Goal: Task Accomplishment & Management: Manage account settings

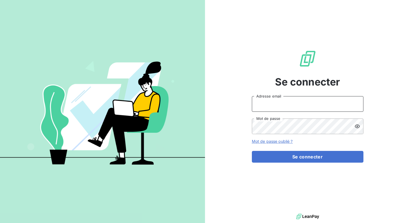
click at [275, 103] on input "Adresse email" at bounding box center [308, 104] width 112 height 16
type input "[PERSON_NAME][EMAIL_ADDRESS][DOMAIN_NAME]"
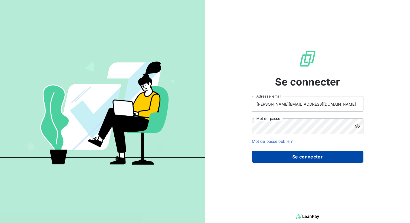
click at [285, 157] on button "Se connecter" at bounding box center [308, 157] width 112 height 12
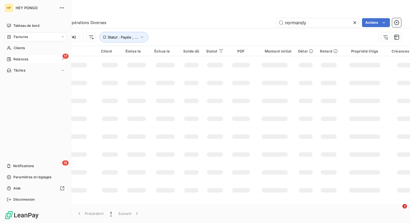
click at [19, 62] on div "17 Relances" at bounding box center [35, 59] width 62 height 9
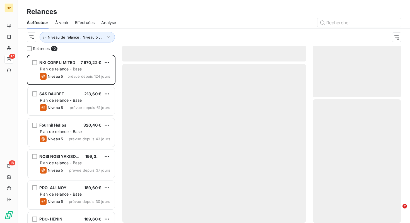
scroll to position [168, 88]
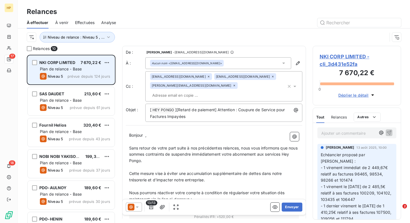
click at [79, 71] on div "Plan de relance - Base" at bounding box center [75, 69] width 70 height 6
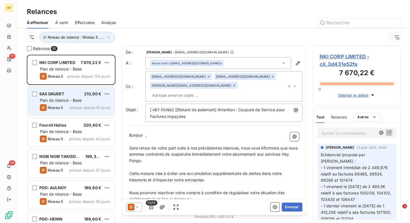
click at [76, 103] on div "SAS DAUDET 213,60 € Plan de relance - Base Niveau 5 prévue depuis 61 jours" at bounding box center [71, 101] width 87 height 28
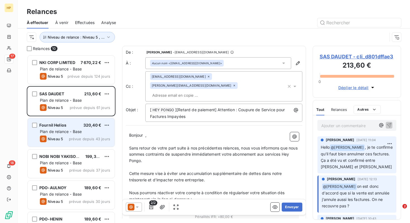
click at [62, 131] on span "Plan de relance - Base" at bounding box center [61, 131] width 42 height 5
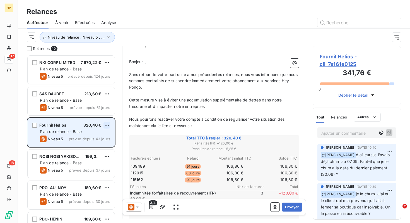
click at [108, 125] on html "HP 17 18 Relances À effectuer À venir Effectuées Analyse Niveau de relance : Ni…" at bounding box center [205, 111] width 410 height 223
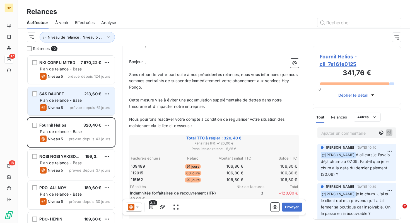
click at [89, 104] on html "HP 17 18 Relances À effectuer À venir Effectuées Analyse Niveau de relance : Ni…" at bounding box center [205, 111] width 410 height 223
click at [109, 93] on html "HP 17 18 Relances À effectuer À venir Effectuées Analyse Niveau de relance : Ni…" at bounding box center [205, 111] width 410 height 223
click at [86, 115] on div "Passer cette action" at bounding box center [83, 114] width 50 height 9
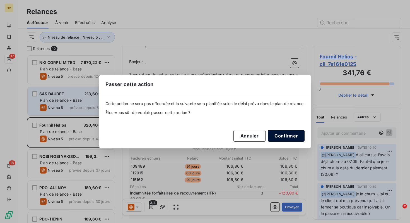
click at [289, 136] on button "Confirmer" at bounding box center [286, 136] width 37 height 12
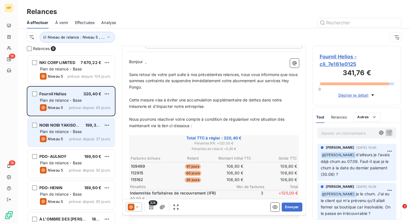
click at [72, 133] on span "Plan de relance - Base" at bounding box center [61, 131] width 42 height 5
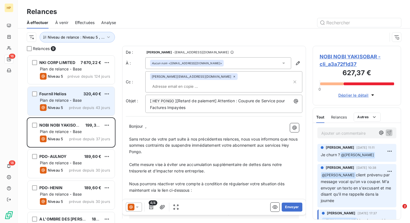
click at [342, 55] on span "NOBI NOBI YAKISOBAR - cli_a3a72f1d37" at bounding box center [357, 60] width 75 height 15
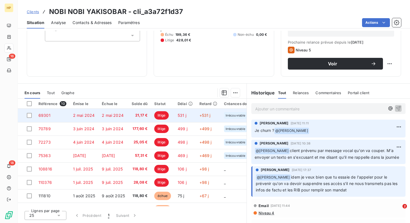
click at [98, 119] on td "2 mai 2024" at bounding box center [113, 115] width 30 height 13
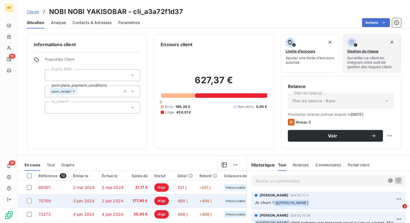
click at [96, 200] on td "3 juin 2024" at bounding box center [84, 200] width 29 height 13
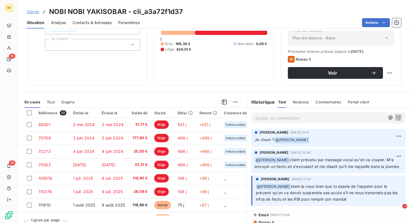
scroll to position [57, 0]
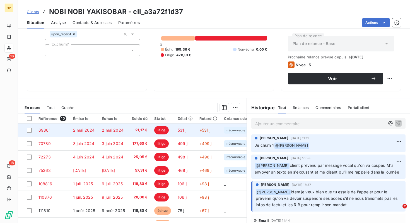
click at [104, 134] on td "2 mai 2024" at bounding box center [113, 129] width 30 height 13
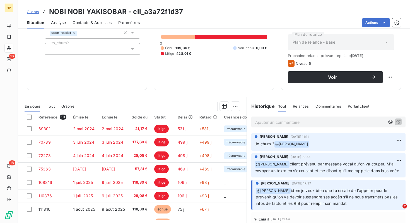
scroll to position [59, 0]
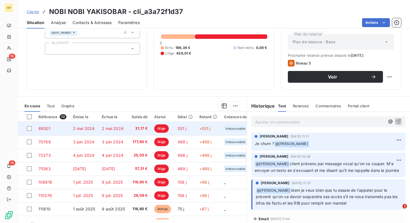
click at [122, 129] on span "2 mai 2024" at bounding box center [113, 128] width 22 height 5
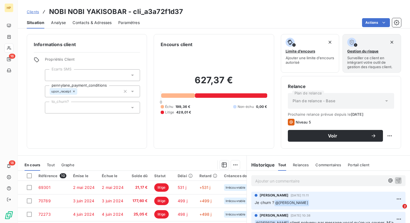
click at [35, 13] on span "Clients" at bounding box center [33, 11] width 12 height 4
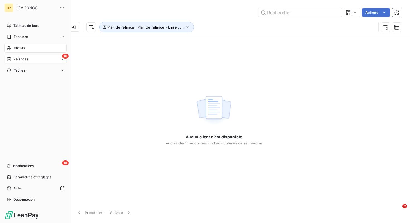
click at [17, 58] on span "Relances" at bounding box center [20, 59] width 15 height 5
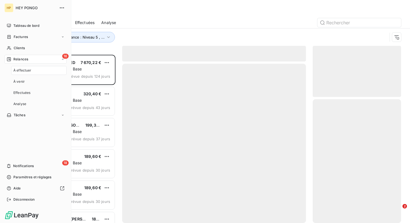
scroll to position [168, 88]
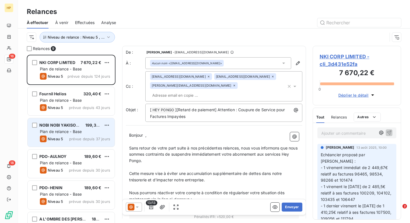
click at [62, 134] on div "NOBI NOBI YAKISOBAR 199,36 € Plan de relance - Base Niveau 5 prévue depuis 37 j…" at bounding box center [71, 132] width 87 height 28
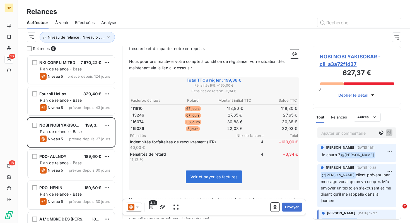
scroll to position [217, 0]
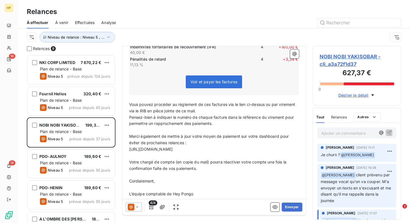
click at [343, 136] on p "Ajouter un commentaire ﻿" at bounding box center [348, 132] width 55 height 7
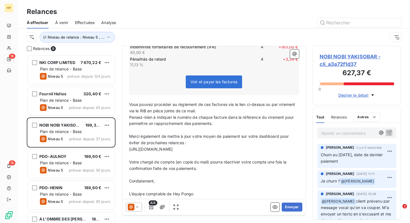
click at [348, 134] on p "Ajouter un commentaire ﻿" at bounding box center [348, 132] width 55 height 7
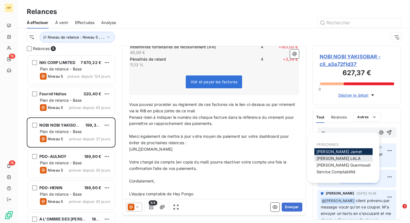
click at [338, 158] on span "[PERSON_NAME]" at bounding box center [339, 158] width 44 height 5
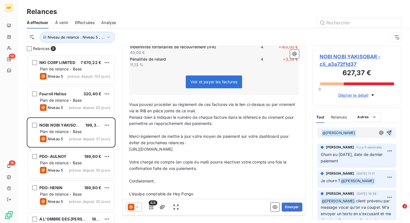
click at [389, 132] on icon "button" at bounding box center [389, 132] width 5 height 5
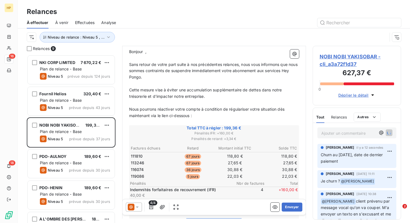
scroll to position [64, 0]
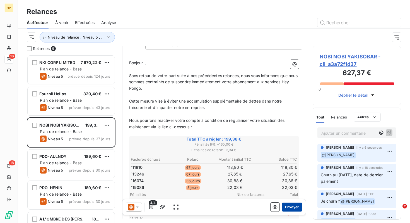
click at [292, 206] on button "Envoyer" at bounding box center [292, 206] width 20 height 9
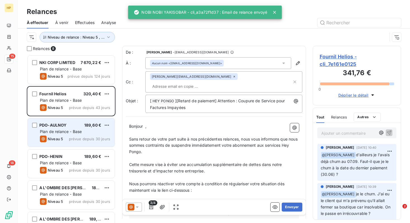
click at [64, 132] on span "Plan de relance - Base" at bounding box center [61, 131] width 42 height 5
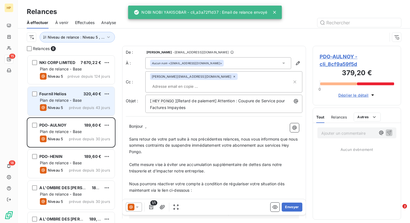
click at [63, 110] on div "Niveau 5" at bounding box center [51, 107] width 23 height 7
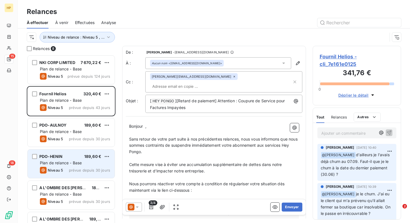
click at [59, 165] on div "Plan de relance - Base" at bounding box center [75, 163] width 70 height 6
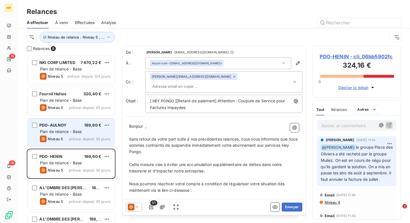
click at [79, 128] on div "PDO-AULNOY 189,60 € Plan de relance - Base Niveau 5 prévue depuis 30 jours" at bounding box center [71, 132] width 87 height 28
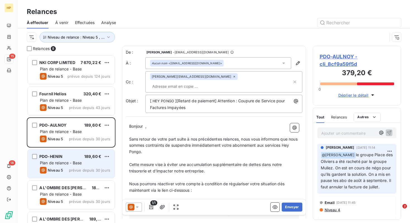
click at [79, 160] on div "Plan de relance - Base" at bounding box center [75, 163] width 70 height 6
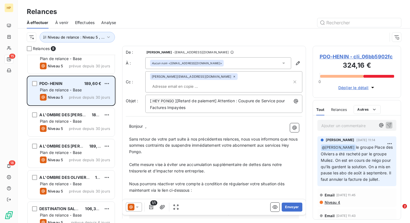
scroll to position [82, 0]
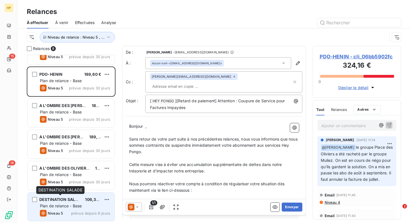
click at [69, 202] on div "DESTINATION SALADE" at bounding box center [59, 199] width 41 height 6
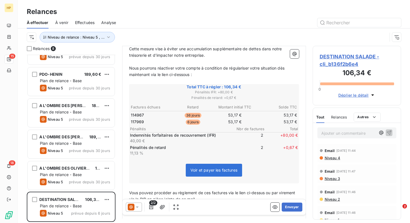
scroll to position [115, 0]
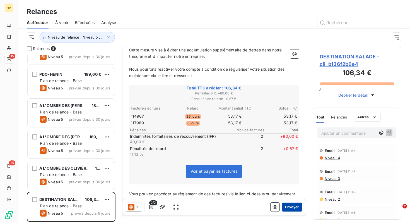
click at [295, 209] on button "Envoyer" at bounding box center [292, 206] width 20 height 9
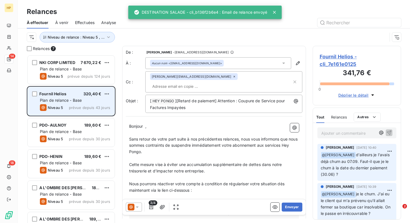
click at [78, 106] on span "prévue depuis 43 jours" at bounding box center [89, 107] width 41 height 4
click at [68, 104] on div "Niveau 5 prévue depuis 43 jours" at bounding box center [75, 107] width 70 height 7
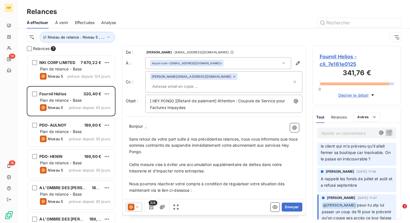
scroll to position [16, 0]
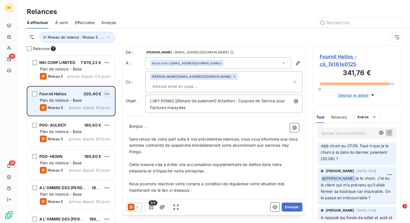
click at [106, 94] on html "HP 14 18 Relances À effectuer À venir Effectuées Analyse Niveau de relance : Ni…" at bounding box center [205, 111] width 410 height 223
click at [90, 115] on div "Passer cette action" at bounding box center [83, 114] width 50 height 9
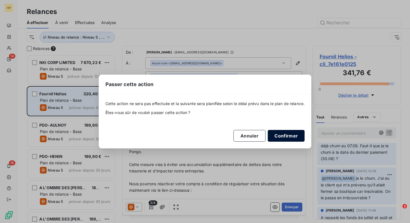
click at [289, 138] on button "Confirmer" at bounding box center [286, 136] width 37 height 12
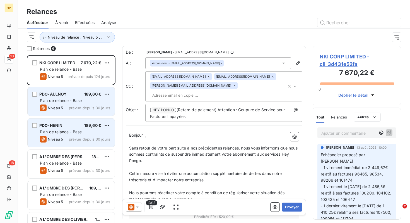
scroll to position [20, 0]
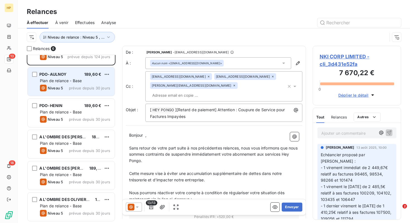
click at [42, 45] on div "Niveau de relance : Niveau 5 , ..." at bounding box center [214, 36] width 374 height 17
click at [42, 47] on span "Relances" at bounding box center [41, 49] width 17 height 6
click at [98, 35] on span "Niveau de relance : Niveau 5 , ..." at bounding box center [76, 37] width 57 height 4
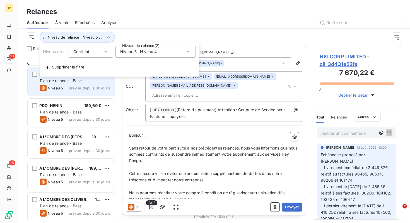
click at [167, 54] on div "Niveau 5 , Niveau 4" at bounding box center [156, 52] width 80 height 12
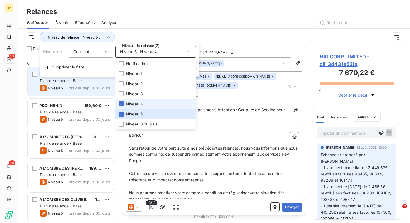
click at [167, 54] on div "Niveau 5 , Niveau 4" at bounding box center [156, 52] width 80 height 12
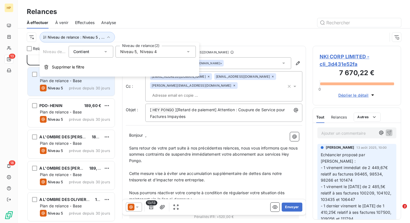
click at [209, 21] on div at bounding box center [262, 22] width 278 height 9
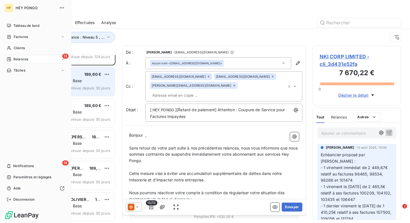
click at [23, 60] on span "Relances" at bounding box center [20, 59] width 15 height 5
click at [23, 80] on span "À venir" at bounding box center [18, 81] width 11 height 5
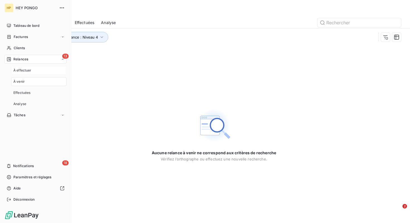
click at [30, 71] on span "À effectuer" at bounding box center [22, 70] width 18 height 5
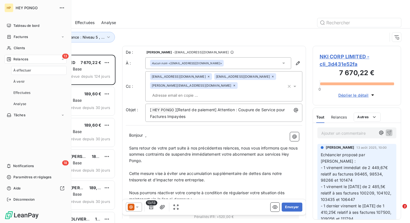
scroll to position [168, 88]
click at [29, 95] on span "Effectuées" at bounding box center [21, 92] width 17 height 5
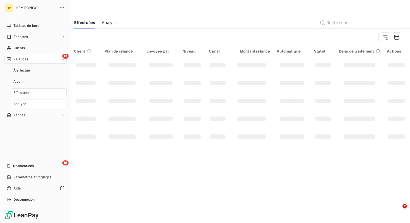
click at [29, 105] on div "Analyse" at bounding box center [39, 103] width 56 height 9
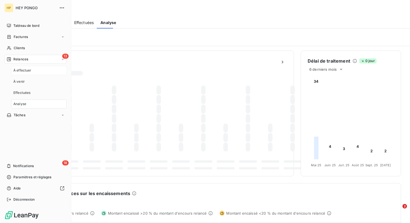
click at [35, 69] on div "À effectuer" at bounding box center [39, 70] width 56 height 9
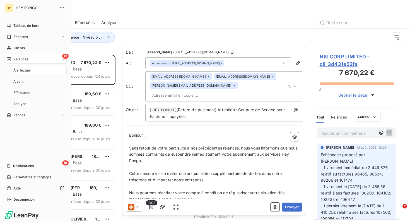
scroll to position [168, 88]
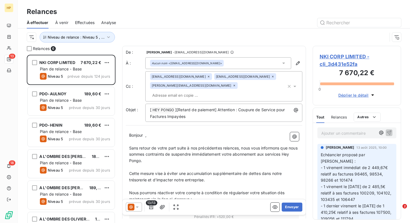
click at [175, 35] on div "Niveau de relance : Niveau 5 , ..." at bounding box center [207, 37] width 361 height 11
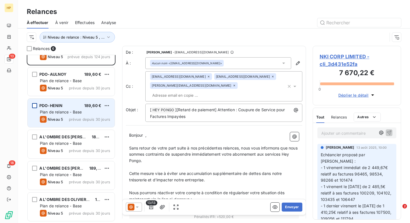
scroll to position [0, 0]
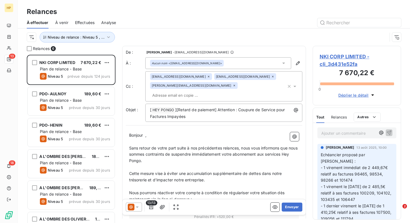
click at [38, 51] on div "Relances 6 NKI CORP LIMITED 7 670,22 € Plan de relance - Base Niveau 5 prévue d…" at bounding box center [71, 134] width 89 height 177
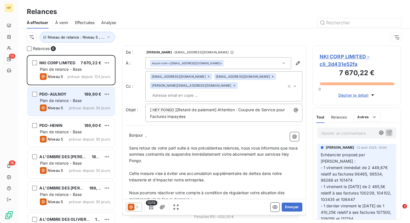
scroll to position [20, 0]
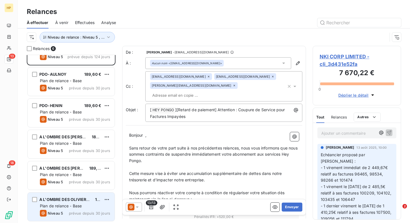
click at [49, 213] on span "Niveau 5" at bounding box center [55, 213] width 15 height 4
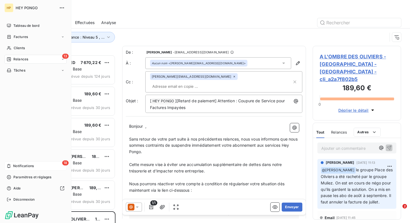
click at [32, 166] on span "Notifications" at bounding box center [23, 165] width 21 height 5
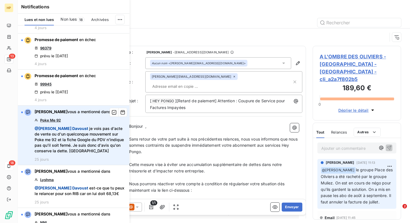
scroll to position [35, 0]
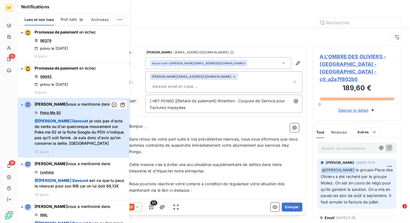
click at [102, 136] on span "@ [PERSON_NAME] je vois pas d'acte de vente ou d'un quelconque mouvement sur Po…" at bounding box center [81, 132] width 92 height 28
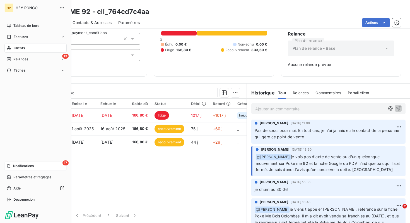
click at [27, 168] on div "17 Notifications" at bounding box center [35, 165] width 62 height 9
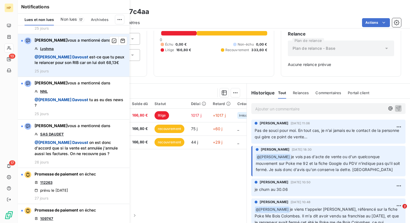
scroll to position [164, 0]
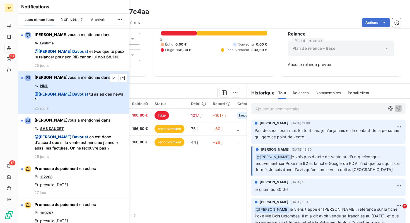
click at [92, 99] on div "[PERSON_NAME] vous a mentionné dans NNL @ [PERSON_NAME] tu as eu des news ? 25 …" at bounding box center [81, 92] width 92 height 36
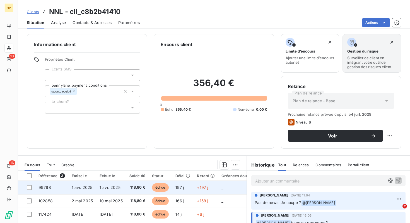
click at [86, 189] on span "1 avr. 2025" at bounding box center [82, 187] width 21 height 5
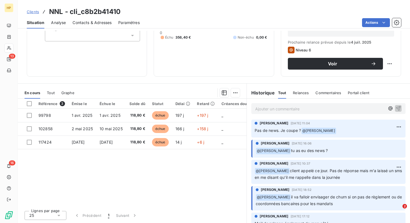
scroll to position [72, 0]
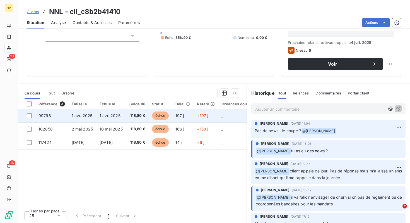
click at [126, 113] on td "118,80 €" at bounding box center [137, 115] width 23 height 13
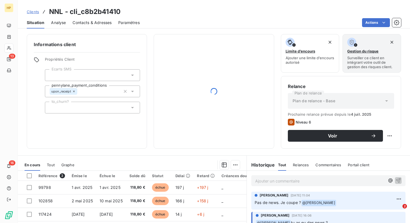
click at [261, 181] on p "Ajouter un commentaire ﻿" at bounding box center [320, 180] width 130 height 7
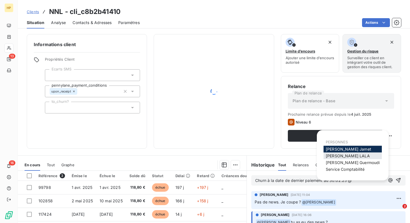
click at [343, 155] on span "[PERSON_NAME]" at bounding box center [348, 155] width 44 height 5
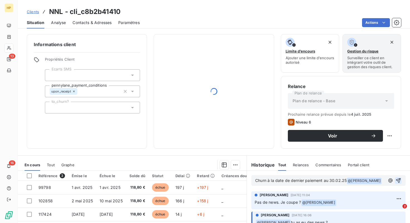
click at [400, 179] on icon "button" at bounding box center [399, 180] width 6 height 6
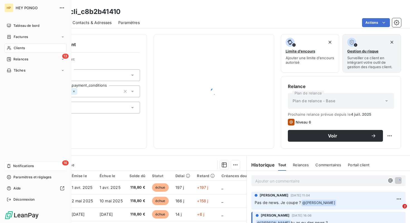
click at [24, 169] on div "16 Notifications" at bounding box center [35, 165] width 62 height 9
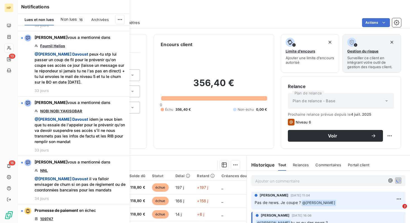
scroll to position [519, 0]
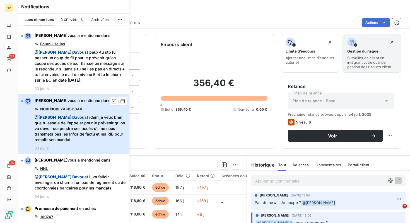
click at [65, 101] on div "[PERSON_NAME] vous a mentionné dans NOBI NOBI YAKISOBAR @ [PERSON_NAME] idem je…" at bounding box center [81, 124] width 92 height 52
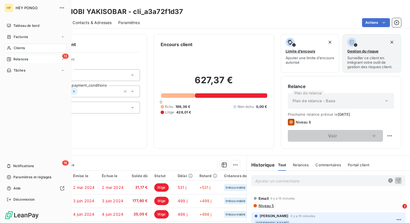
click at [20, 60] on span "Relances" at bounding box center [20, 59] width 15 height 5
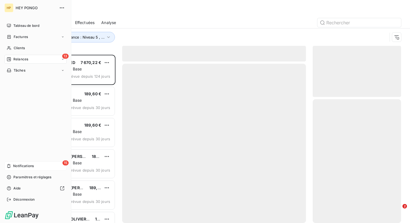
click at [44, 167] on div "15 Notifications" at bounding box center [35, 165] width 62 height 9
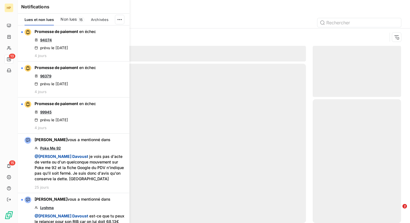
click at [72, 23] on div "Non lues 15" at bounding box center [73, 20] width 24 height 12
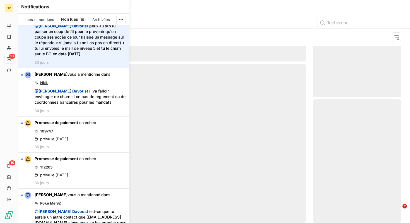
scroll to position [452, 0]
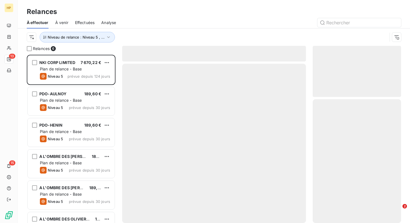
click at [229, 103] on div at bounding box center [214, 143] width 184 height 159
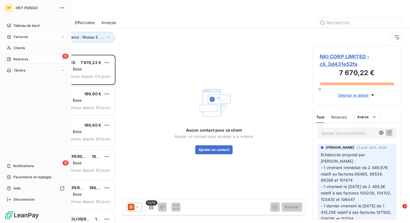
click at [13, 39] on div "Factures" at bounding box center [17, 36] width 21 height 5
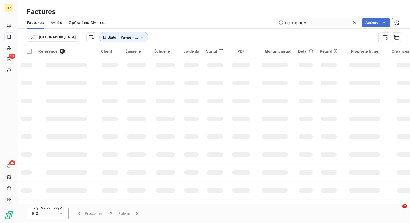
click at [308, 18] on input "normandy" at bounding box center [318, 22] width 84 height 9
type input "NNSE"
click at [108, 39] on span "Statut : Payée , ..." at bounding box center [123, 37] width 30 height 4
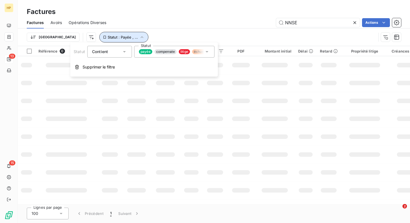
click at [108, 39] on span "Statut : Payée , ..." at bounding box center [123, 37] width 30 height 4
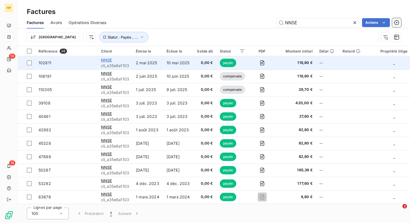
click at [103, 60] on span "NNSE" at bounding box center [106, 59] width 11 height 5
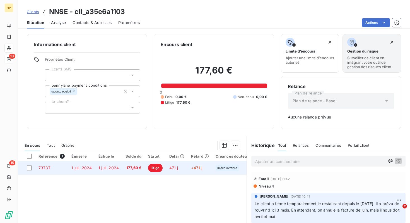
click at [123, 172] on td "177,60 €" at bounding box center [133, 167] width 23 height 13
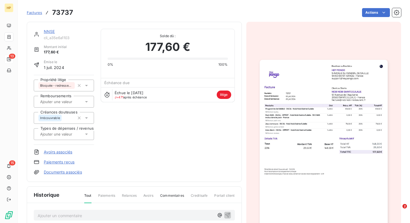
click at [37, 14] on span "Factures" at bounding box center [34, 12] width 15 height 4
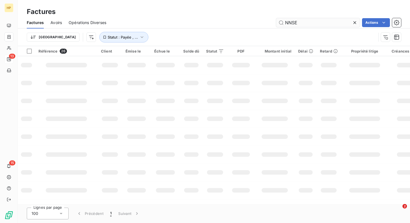
click at [304, 22] on input "NNSE" at bounding box center [318, 22] width 84 height 9
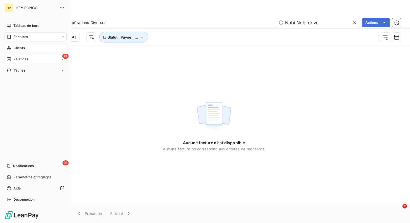
type input "Nobi Nobi drive"
click at [16, 46] on span "Clients" at bounding box center [19, 47] width 11 height 5
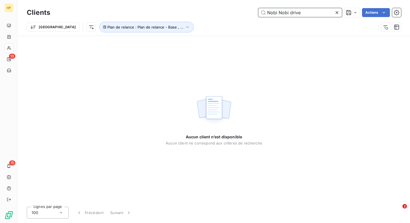
click at [305, 14] on input "Nobi Nobi drive" at bounding box center [300, 12] width 84 height 9
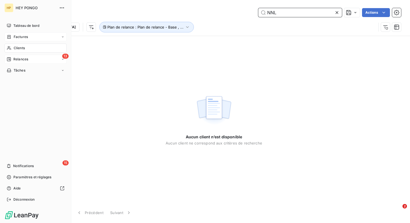
type input "NNL"
click at [29, 34] on div "Factures" at bounding box center [35, 36] width 62 height 9
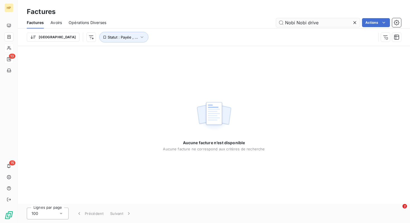
click at [305, 23] on input "Nobi Nobi drive" at bounding box center [318, 22] width 84 height 9
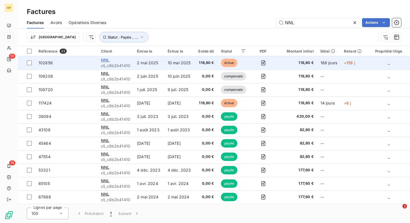
type input "NNL"
click at [107, 58] on span "NNL" at bounding box center [105, 59] width 8 height 5
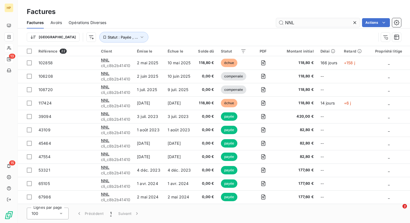
click at [319, 19] on input "NNL" at bounding box center [318, 22] width 84 height 9
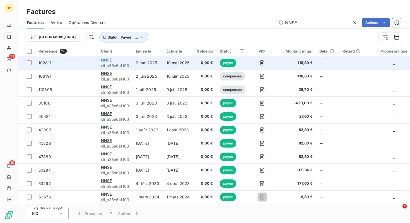
type input "NNSE"
click at [105, 59] on span "NNSE" at bounding box center [106, 59] width 11 height 5
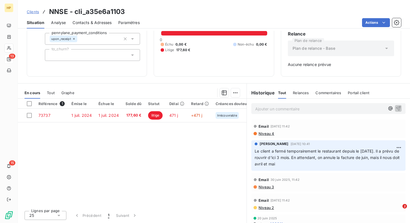
scroll to position [47, 0]
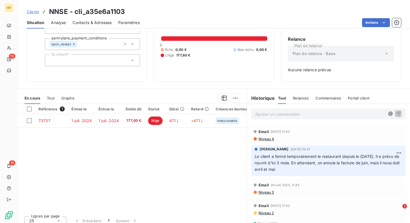
click at [31, 13] on span "Clients" at bounding box center [33, 11] width 12 height 4
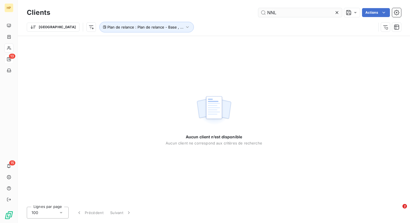
click at [285, 12] on input "NNL" at bounding box center [300, 12] width 84 height 9
click at [316, 14] on input "YAKISOBA" at bounding box center [300, 12] width 84 height 9
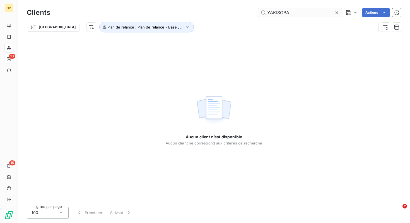
click at [316, 14] on input "YAKISOBA" at bounding box center [300, 12] width 84 height 9
type input "NOBI NOBI YAKI"
